Goal: Transaction & Acquisition: Purchase product/service

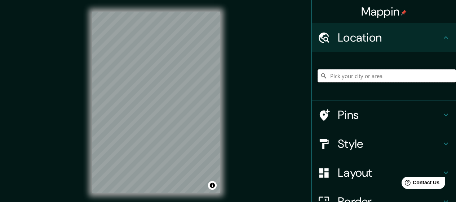
click at [367, 78] on input "Pick your city or area" at bounding box center [387, 75] width 139 height 13
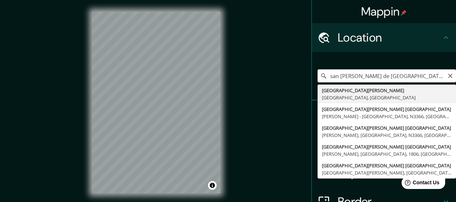
type input "[GEOGRAPHIC_DATA][PERSON_NAME], [GEOGRAPHIC_DATA], [GEOGRAPHIC_DATA]"
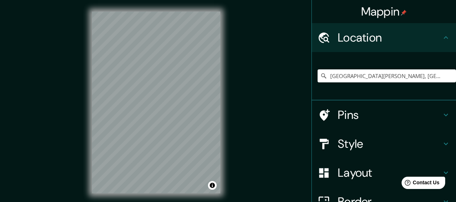
scroll to position [36, 0]
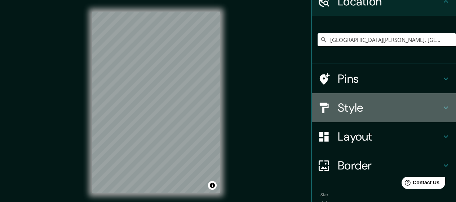
click at [413, 110] on h4 "Style" at bounding box center [390, 107] width 104 height 14
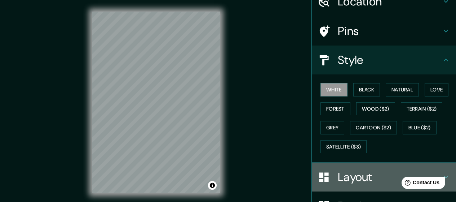
click at [374, 170] on h4 "Layout" at bounding box center [390, 177] width 104 height 14
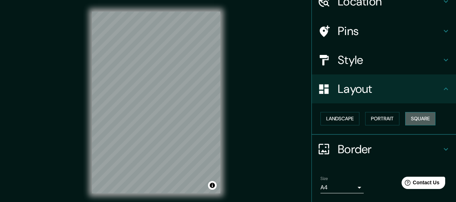
click at [408, 120] on button "Square" at bounding box center [420, 118] width 30 height 13
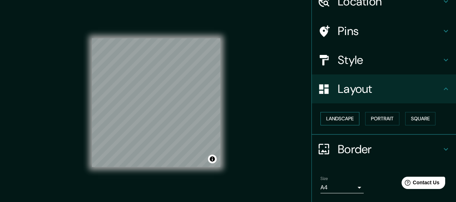
click at [335, 119] on button "Landscape" at bounding box center [340, 118] width 39 height 13
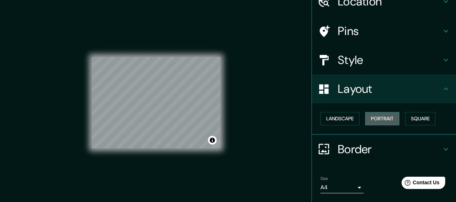
click at [373, 119] on button "Portrait" at bounding box center [382, 118] width 34 height 13
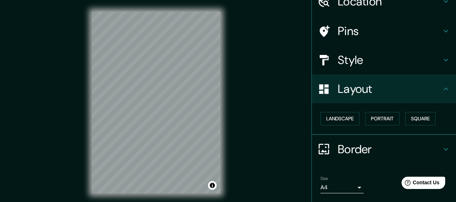
scroll to position [58, 0]
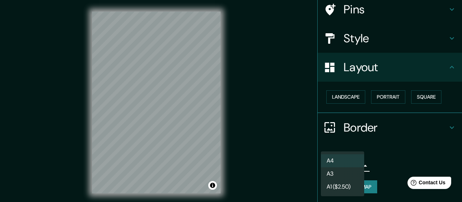
click at [355, 169] on body "Mappin Location [GEOGRAPHIC_DATA][PERSON_NAME], [GEOGRAPHIC_DATA], [GEOGRAPHIC_…" at bounding box center [231, 101] width 462 height 202
click at [348, 173] on li "A3" at bounding box center [342, 173] width 43 height 13
type input "a4"
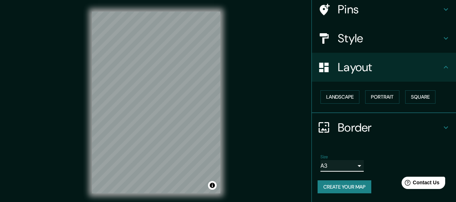
scroll to position [0, 0]
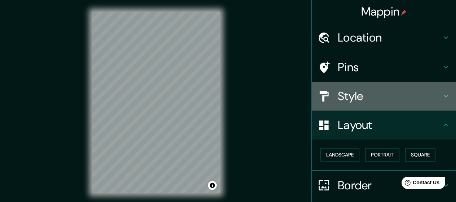
click at [356, 88] on div "Style" at bounding box center [384, 96] width 144 height 29
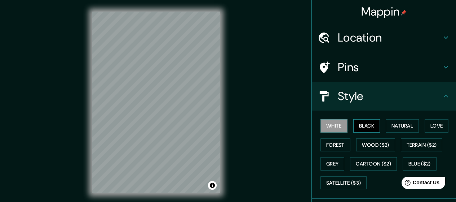
click at [369, 127] on button "Black" at bounding box center [366, 125] width 27 height 13
click at [397, 124] on button "Natural" at bounding box center [402, 125] width 33 height 13
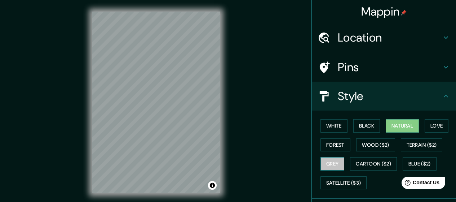
click at [329, 164] on button "Grey" at bounding box center [333, 163] width 24 height 13
click at [396, 125] on button "Natural" at bounding box center [402, 125] width 33 height 13
